Goal: Check status: Verify the current state of an ongoing process or item

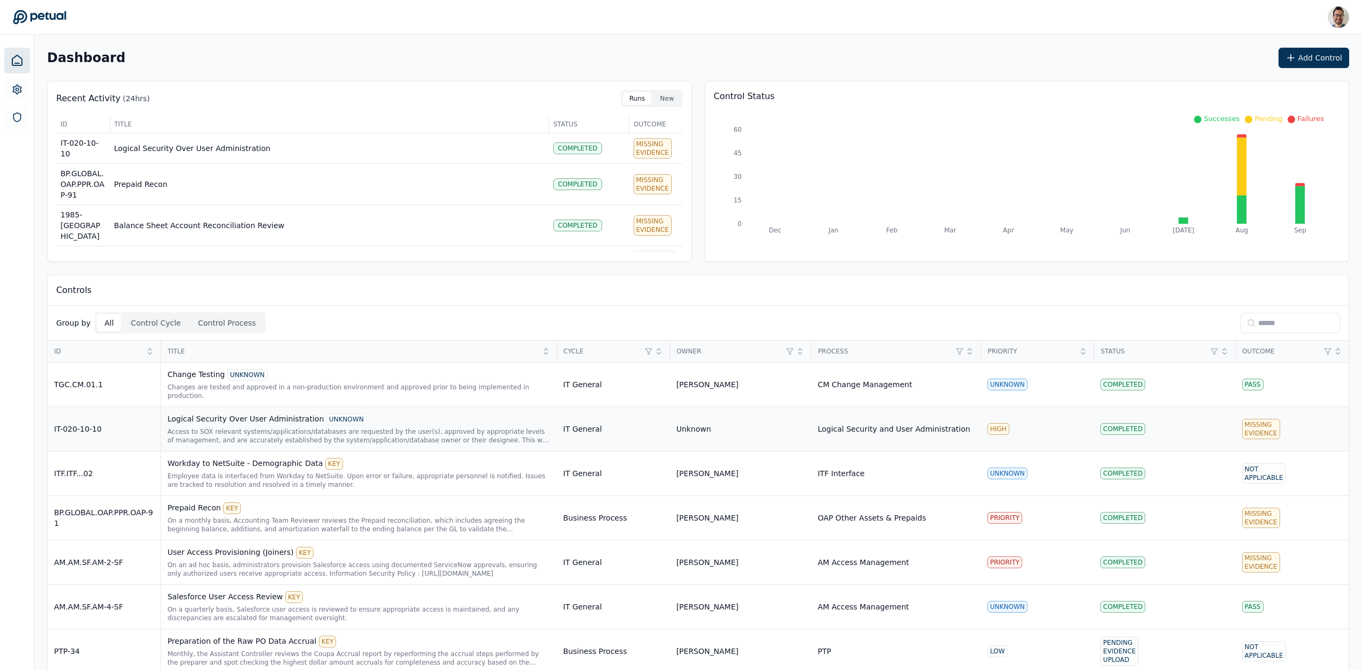
click at [128, 423] on div "IT-020-10-10" at bounding box center [104, 428] width 100 height 11
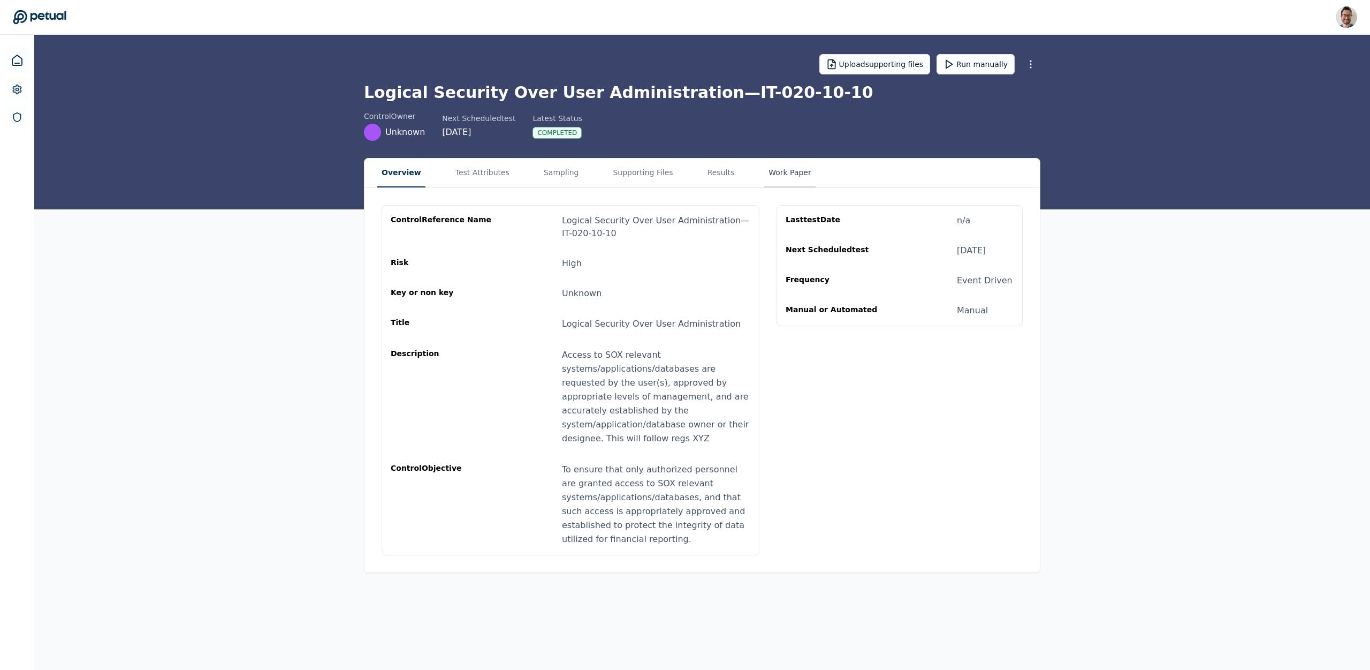
click at [793, 171] on button "Work Paper" at bounding box center [789, 172] width 51 height 29
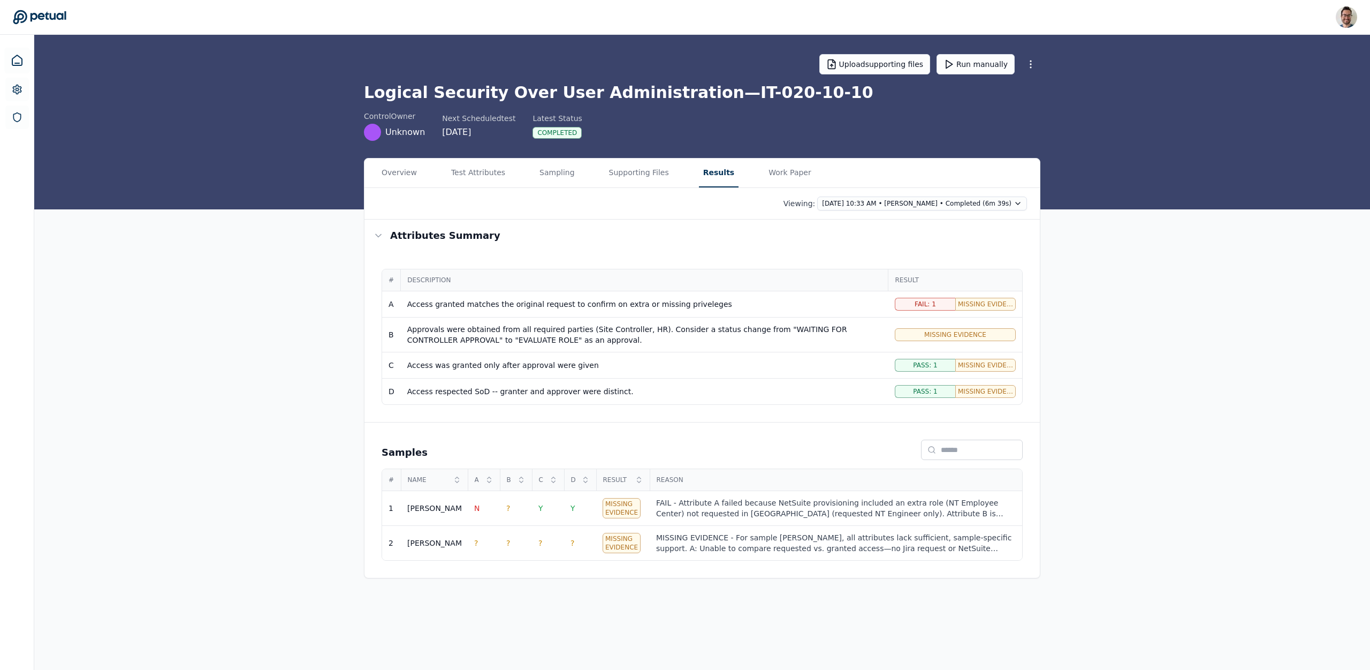
click at [713, 170] on button "Results" at bounding box center [719, 172] width 40 height 29
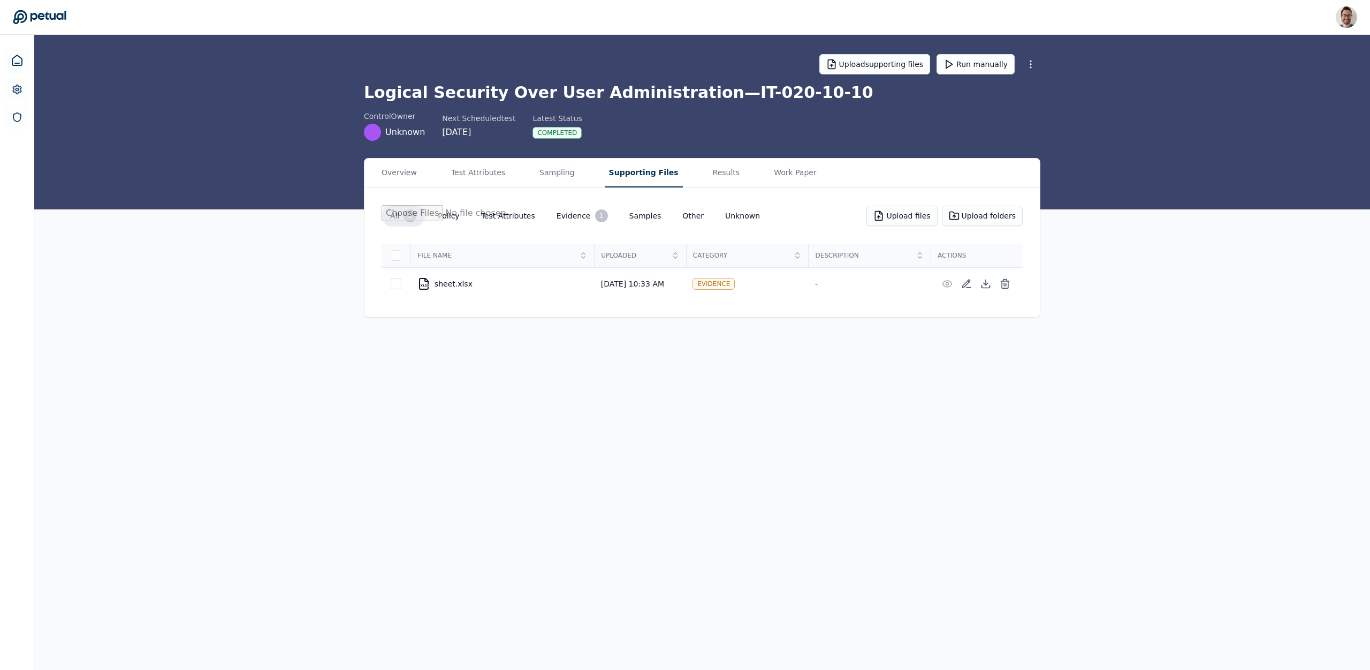
drag, startPoint x: 629, startPoint y: 174, endPoint x: 578, endPoint y: 178, distance: 52.1
click at [629, 174] on button "Supporting Files" at bounding box center [644, 172] width 78 height 29
click at [544, 177] on button "Sampling" at bounding box center [557, 172] width 44 height 29
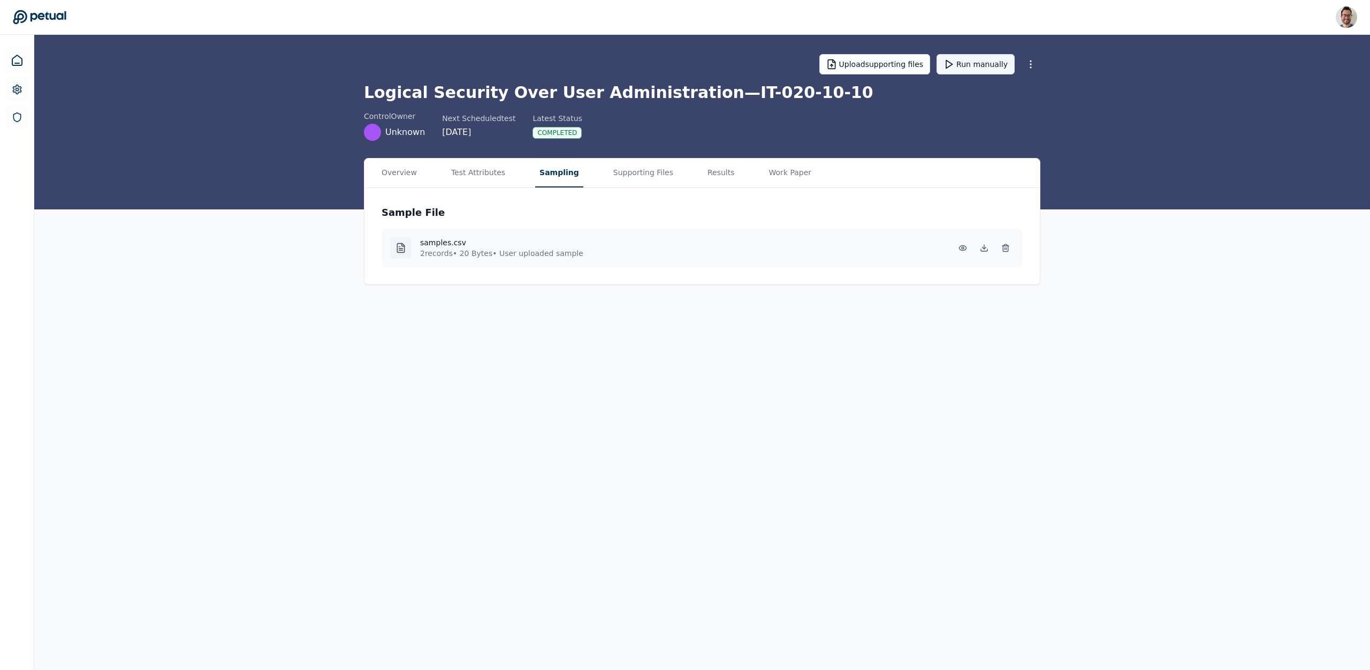
click at [989, 64] on button "Run manually" at bounding box center [976, 64] width 78 height 20
click at [214, 307] on main "Upload supporting files Cancel test run Logical Security Over User Administrati…" at bounding box center [702, 352] width 1336 height 635
